Goal: Information Seeking & Learning: Learn about a topic

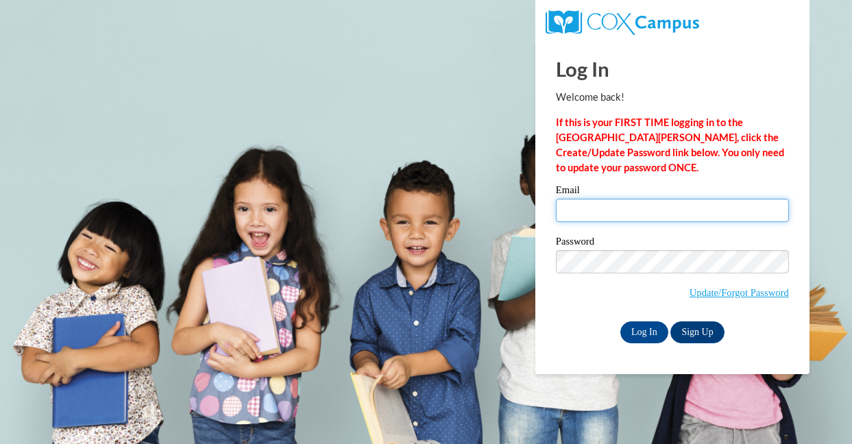
type input "[PERSON_NAME][EMAIL_ADDRESS][PERSON_NAME][DOMAIN_NAME]"
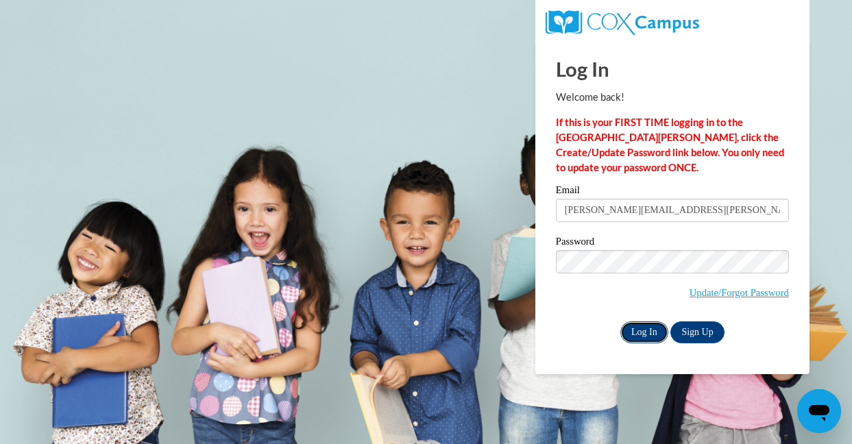
click at [639, 327] on input "Log In" at bounding box center [644, 333] width 48 height 22
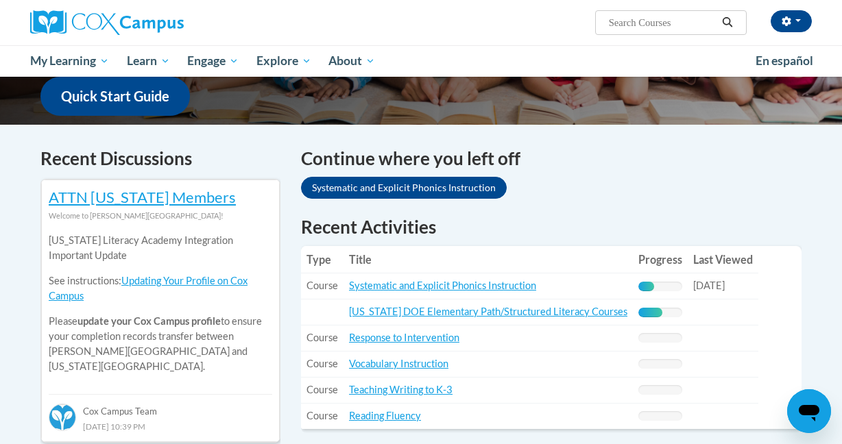
scroll to position [363, 0]
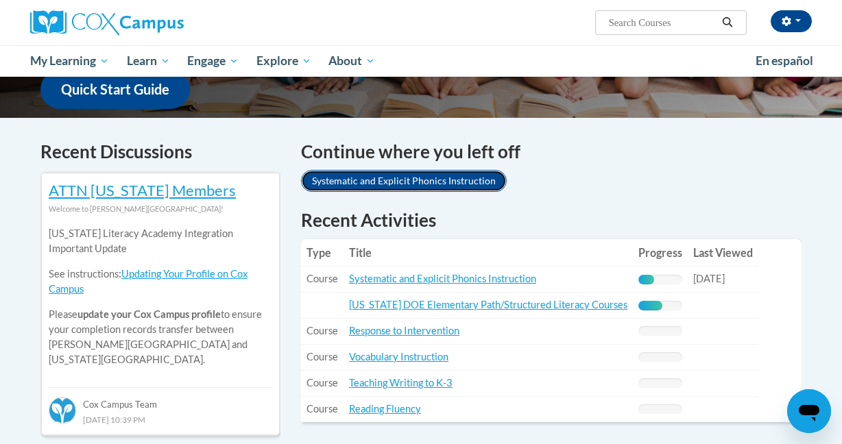
click at [447, 180] on link "Systematic and Explicit Phonics Instruction" at bounding box center [404, 181] width 206 height 22
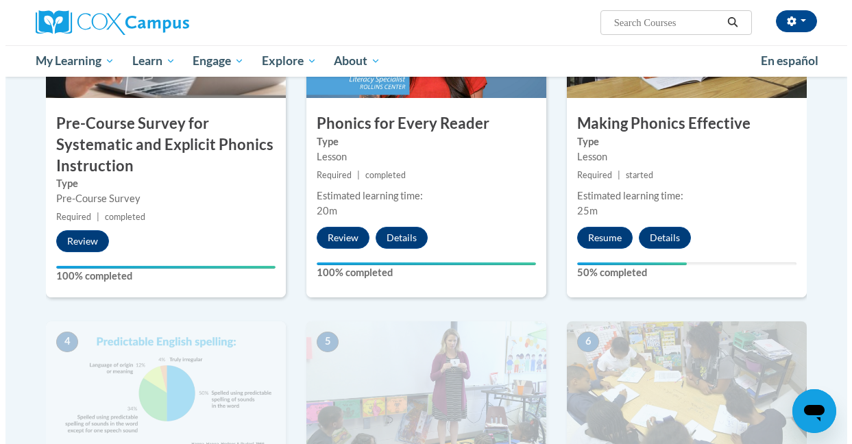
scroll to position [441, 0]
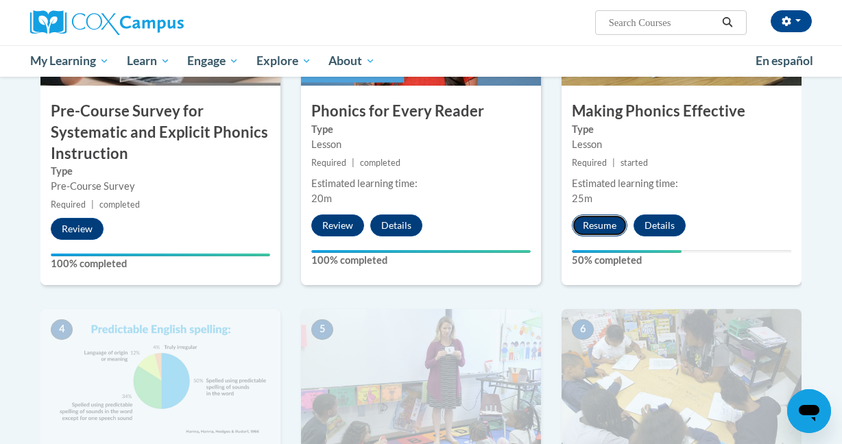
click at [592, 224] on button "Resume" at bounding box center [600, 226] width 56 height 22
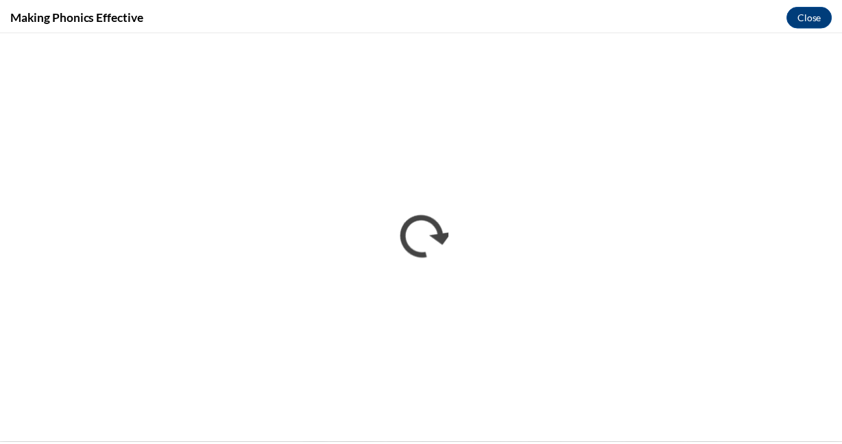
scroll to position [0, 0]
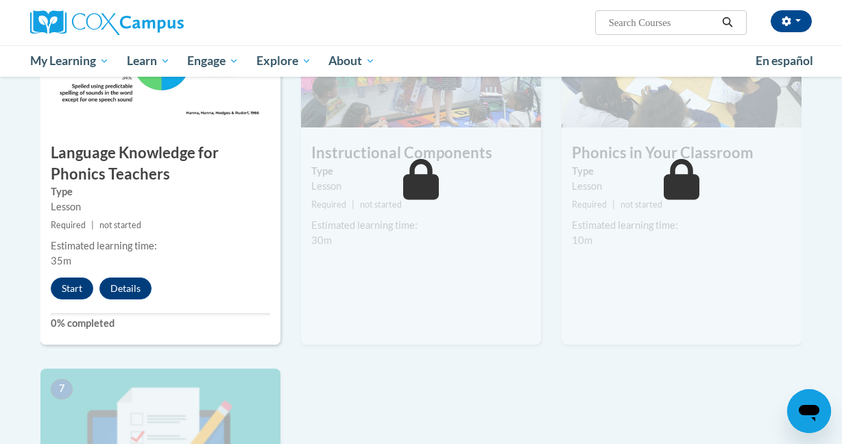
scroll to position [1176, 0]
